Goal: Transaction & Acquisition: Purchase product/service

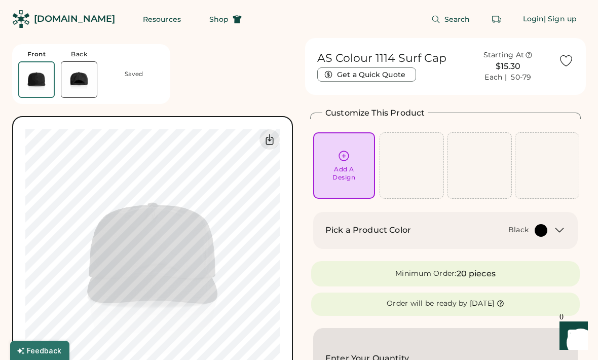
click at [509, 220] on div "Pick a Product Color Black" at bounding box center [445, 230] width 264 height 37
click at [541, 231] on div at bounding box center [540, 230] width 13 height 13
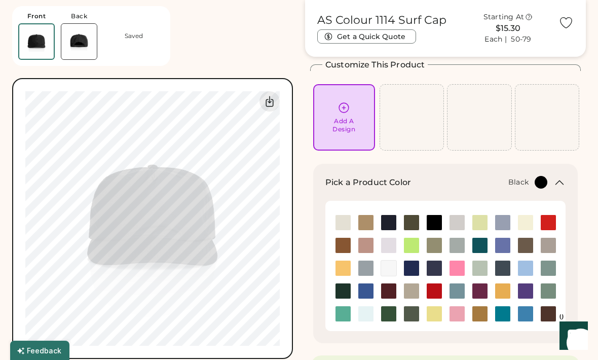
scroll to position [48, 0]
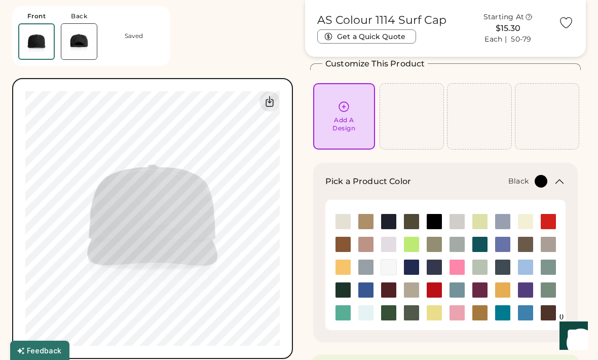
click at [529, 224] on img at bounding box center [525, 221] width 15 height 15
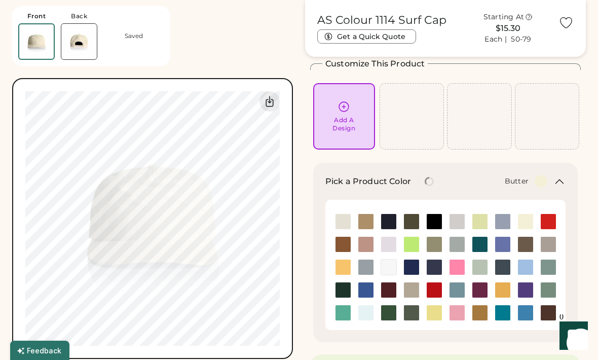
click at [563, 179] on icon at bounding box center [559, 181] width 12 height 12
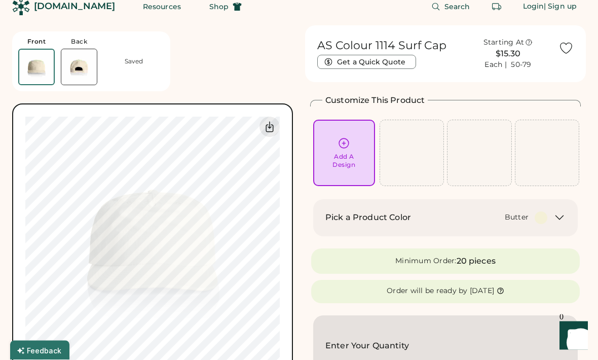
scroll to position [0, 0]
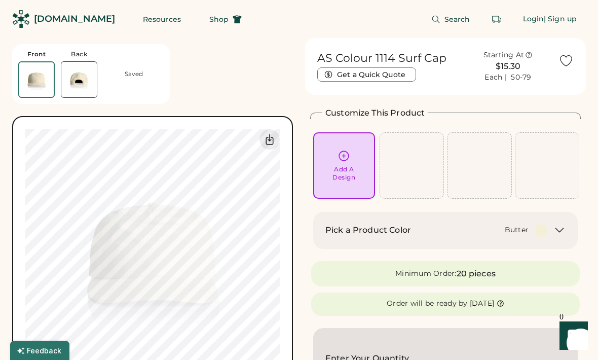
click at [350, 177] on div "Add A Design" at bounding box center [343, 173] width 23 height 16
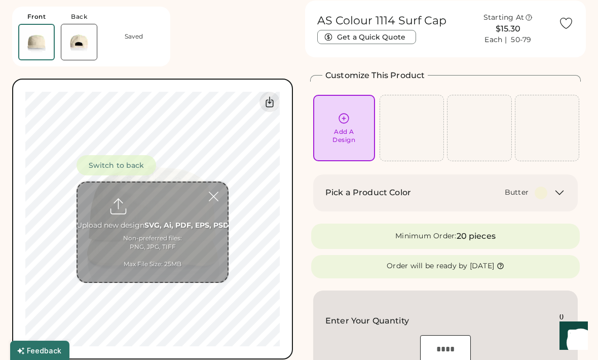
scroll to position [38, 0]
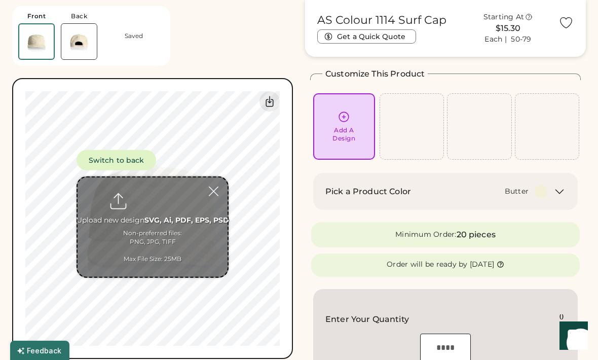
click at [183, 220] on input "file" at bounding box center [152, 226] width 150 height 99
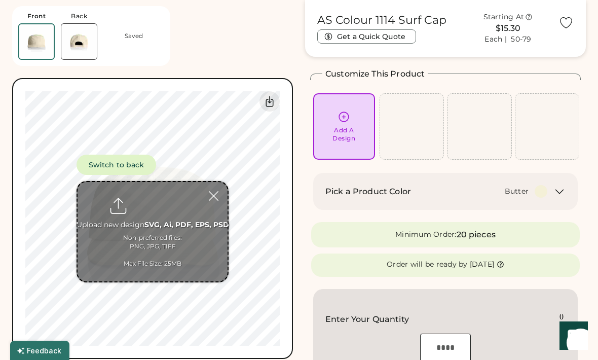
type input "**********"
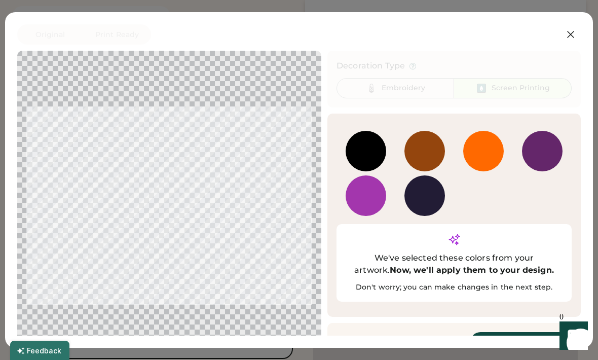
click at [523, 332] on button "Continue" at bounding box center [520, 342] width 101 height 20
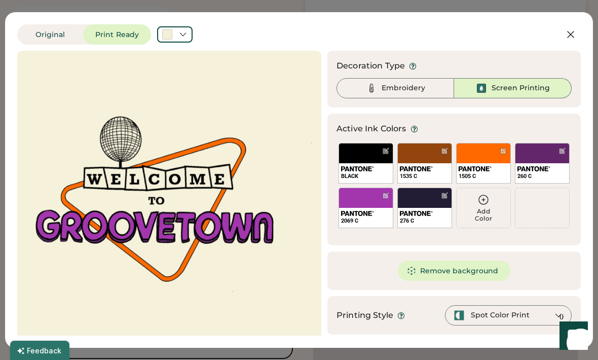
scroll to position [0, 0]
click at [156, 215] on div at bounding box center [169, 204] width 286 height 288
click at [443, 150] on div at bounding box center [445, 151] width 8 height 8
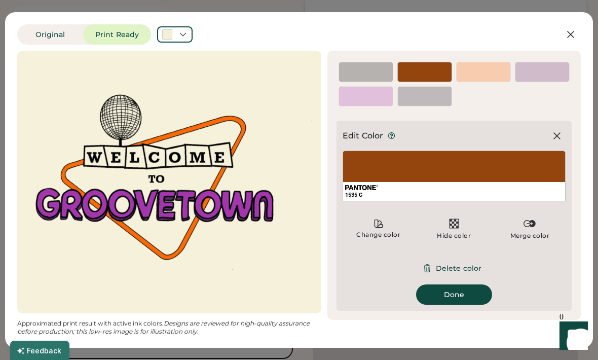
click at [467, 266] on button "Delete color" at bounding box center [453, 268] width 79 height 20
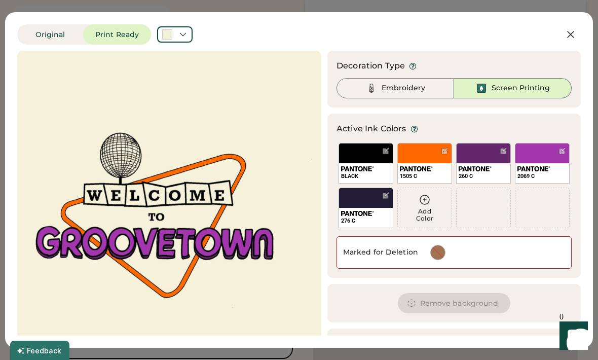
click at [384, 202] on div "276 C" at bounding box center [365, 207] width 55 height 41
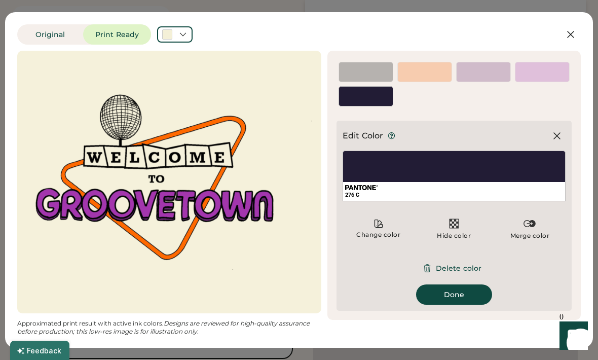
click at [457, 269] on button "Delete color" at bounding box center [453, 268] width 79 height 20
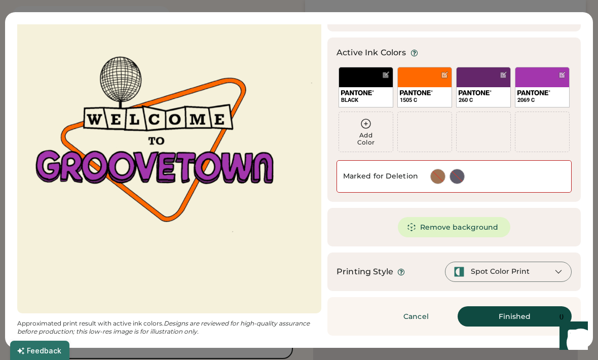
scroll to position [76, 0]
click at [529, 273] on div "Spot Color Print" at bounding box center [508, 271] width 127 height 20
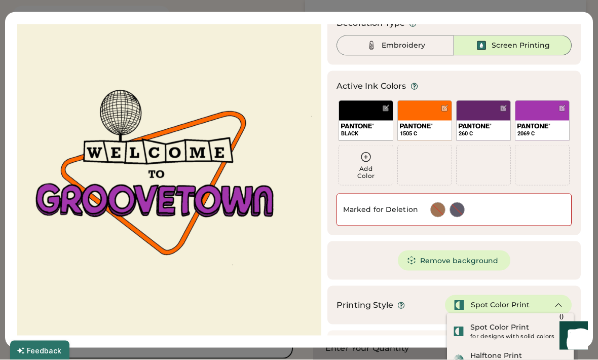
scroll to position [54, 0]
click at [537, 301] on div "Spot Color Print" at bounding box center [508, 305] width 127 height 20
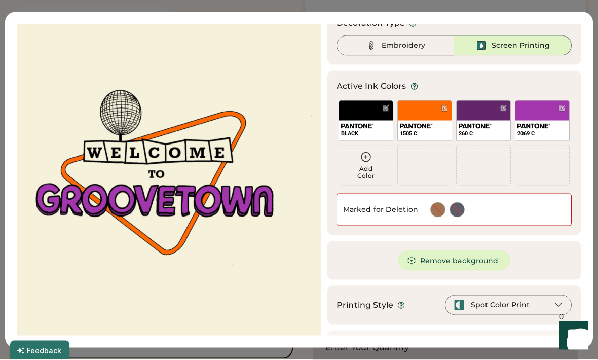
scroll to position [54, 0]
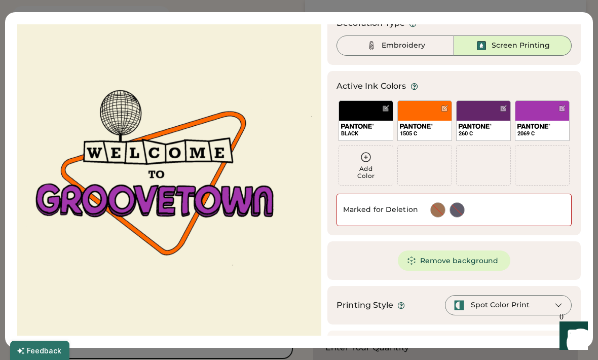
click at [519, 354] on button "Finished" at bounding box center [514, 349] width 114 height 20
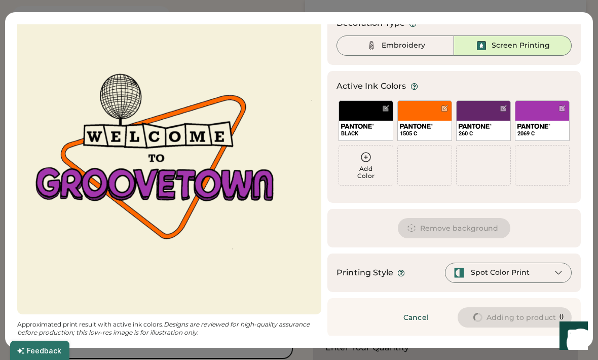
scroll to position [10, 0]
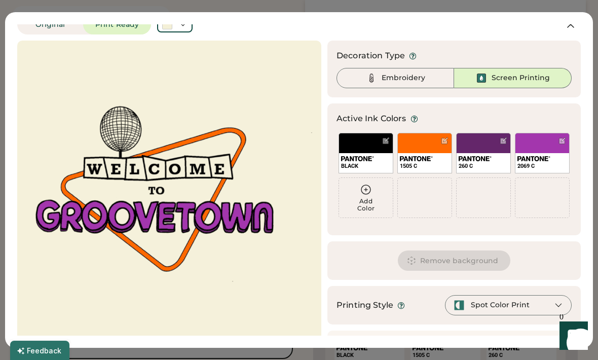
type input "****"
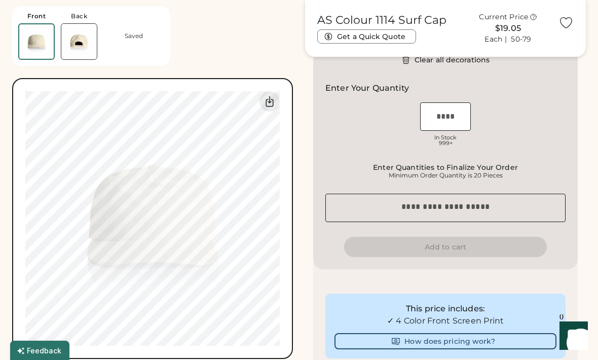
type input "****"
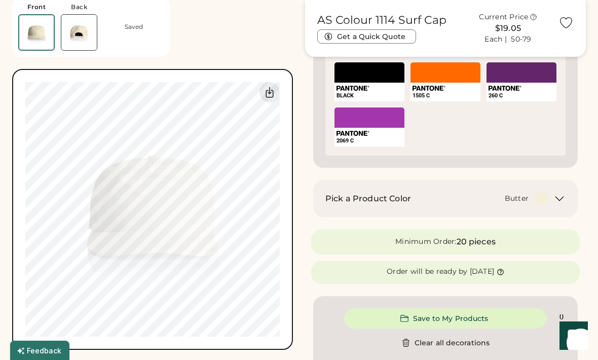
scroll to position [334, 0]
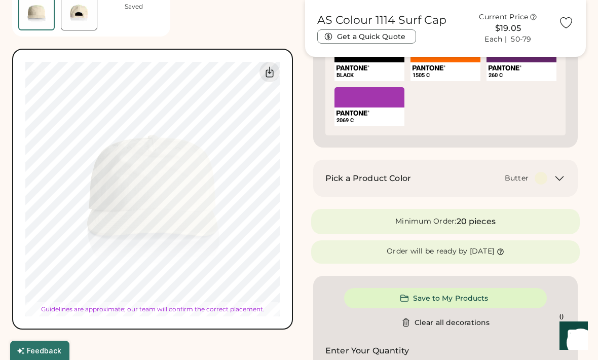
type input "****"
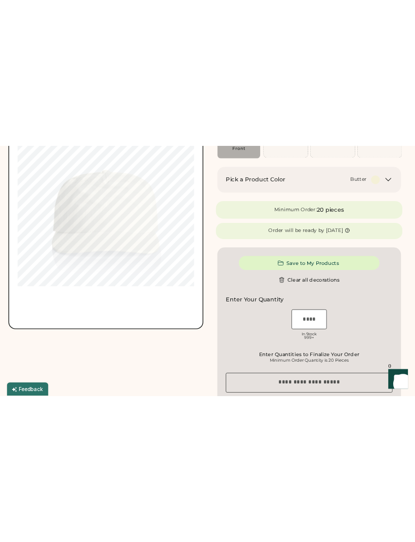
scroll to position [0, 0]
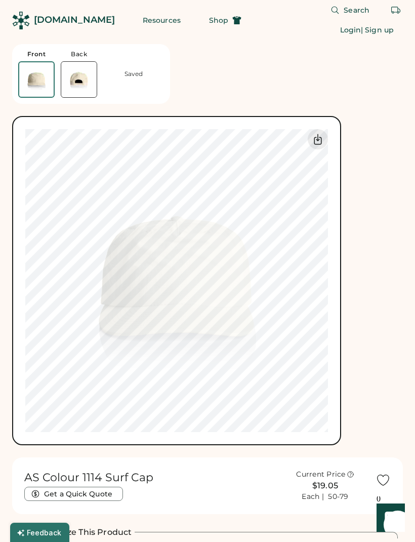
type input "****"
click at [392, 359] on div "AS Colour 1114 Surf Cap Current Price $19.05 Each | 50-79 Get a Quick Quote Fro…" at bounding box center [207, 241] width 391 height 407
click at [385, 359] on div "AS Colour 1114 Surf Cap Current Price $19.05 Each | 50-79 Get a Quick Quote Fro…" at bounding box center [207, 241] width 391 height 407
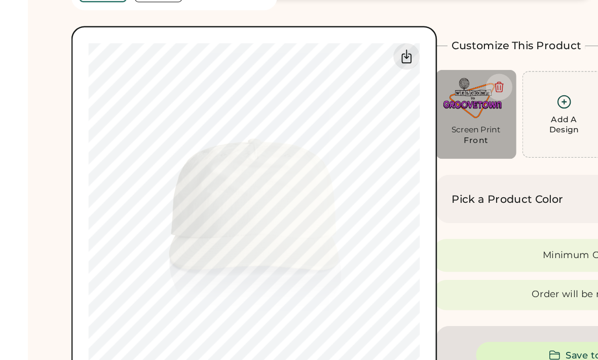
scroll to position [19, 0]
